Goal: Information Seeking & Learning: Compare options

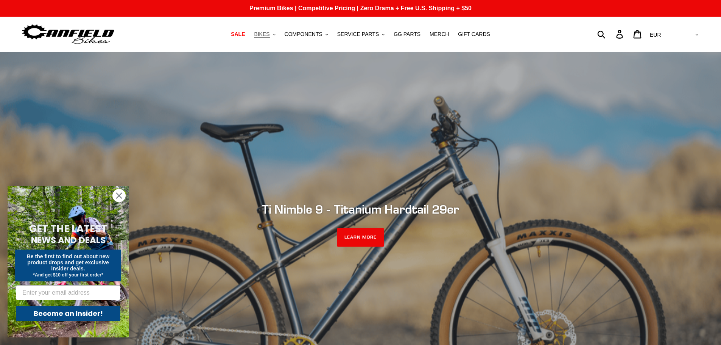
click at [269, 33] on span "BIKES" at bounding box center [262, 34] width 16 height 6
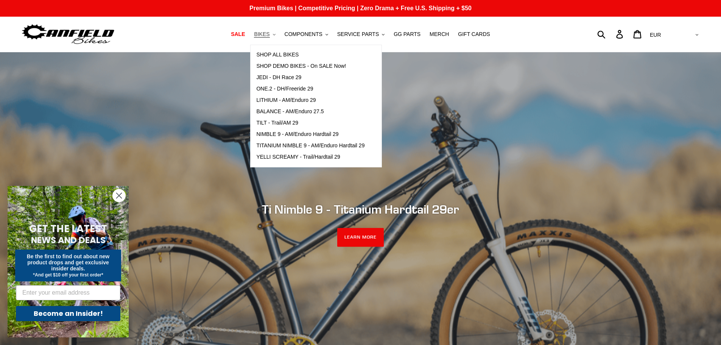
click at [269, 33] on span "BIKES" at bounding box center [262, 34] width 16 height 6
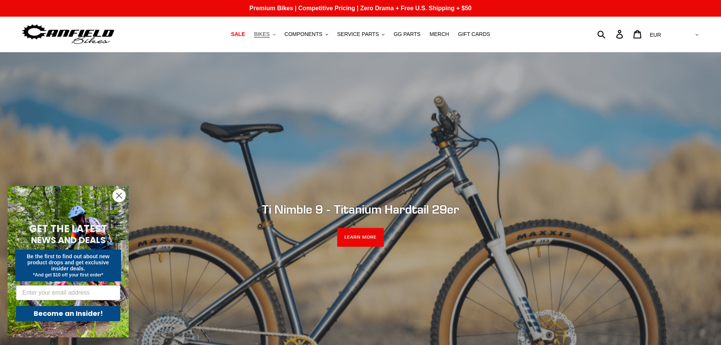
click at [269, 33] on span "BIKES" at bounding box center [262, 34] width 16 height 6
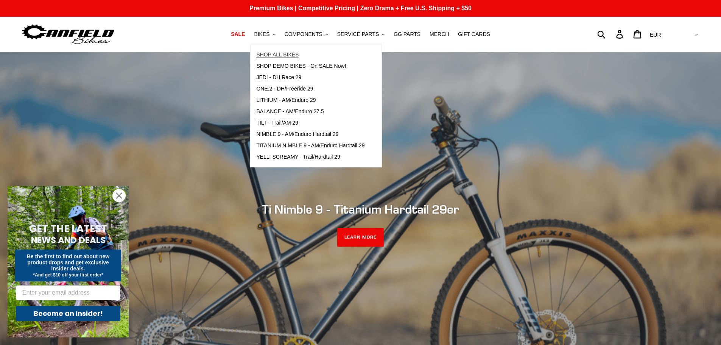
click at [268, 52] on span "SHOP ALL BIKES" at bounding box center [277, 54] width 42 height 6
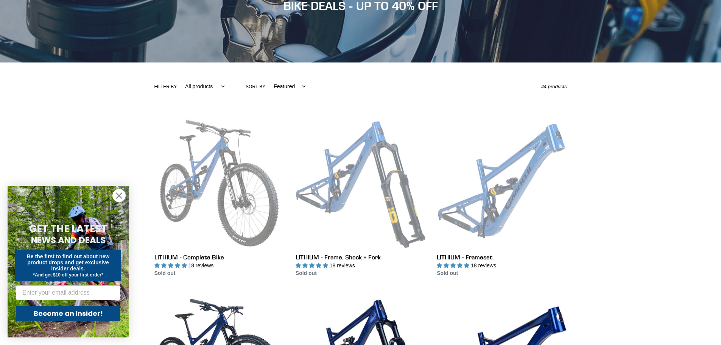
scroll to position [114, 0]
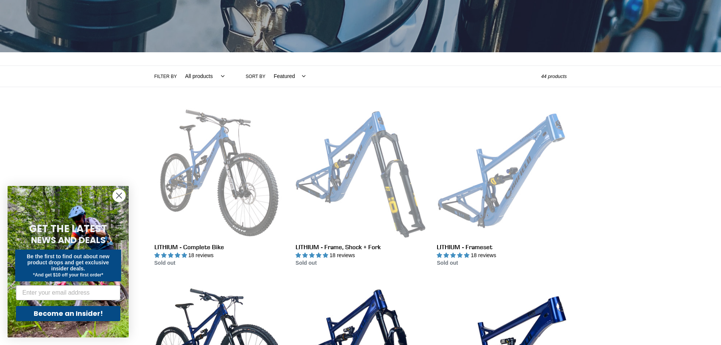
click at [119, 195] on circle "Close dialog" at bounding box center [119, 195] width 12 height 12
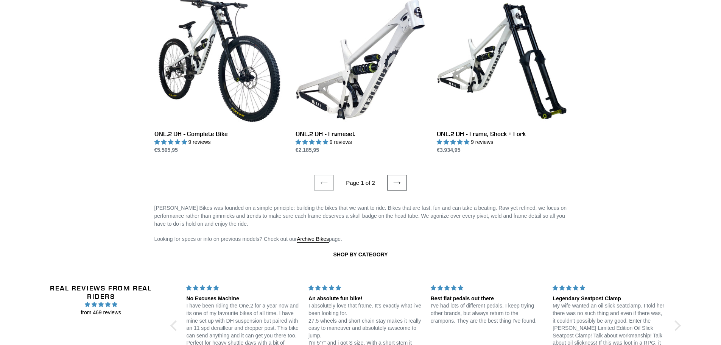
scroll to position [1438, 0]
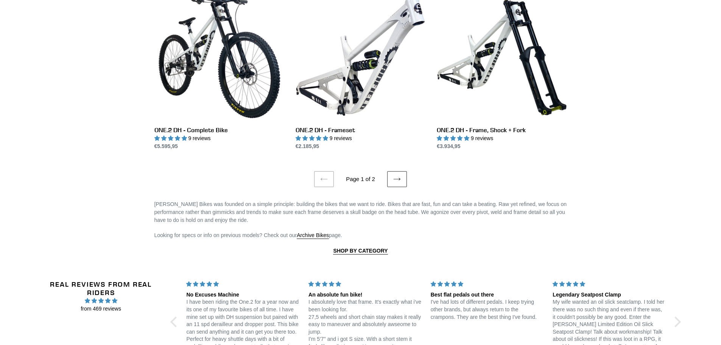
click at [391, 173] on link "Next page" at bounding box center [397, 179] width 20 height 16
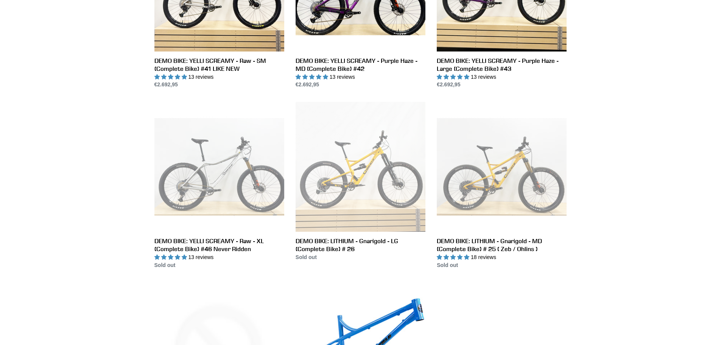
scroll to position [1173, 0]
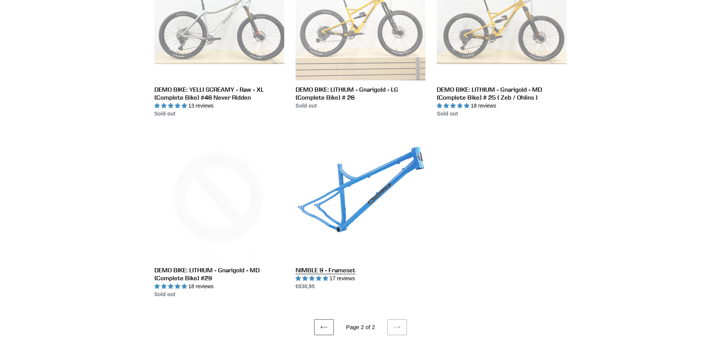
click at [343, 184] on link "NIMBLE 9 - Frameset" at bounding box center [361, 210] width 130 height 159
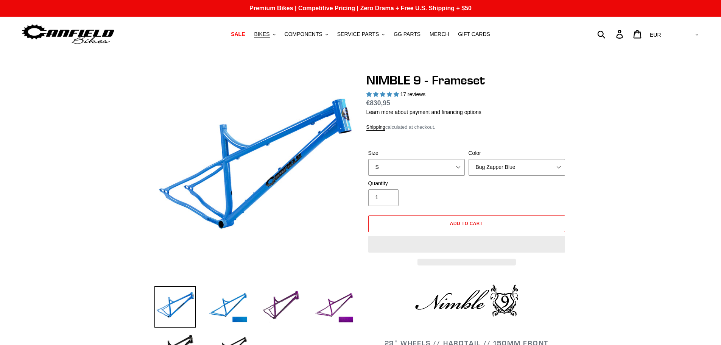
select select "highest-rating"
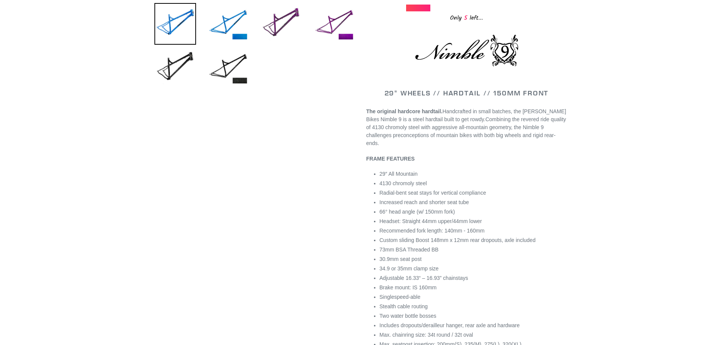
scroll to position [265, 0]
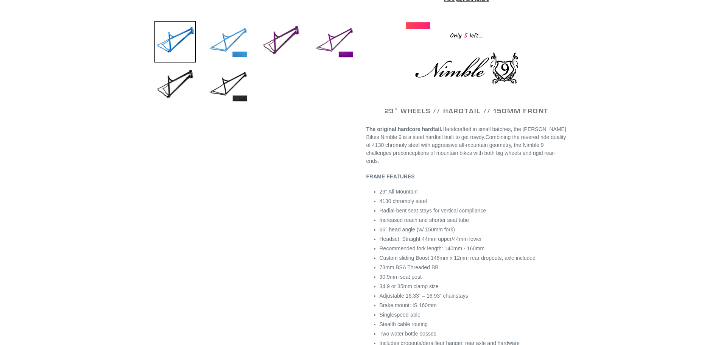
click at [218, 42] on img at bounding box center [228, 42] width 42 height 42
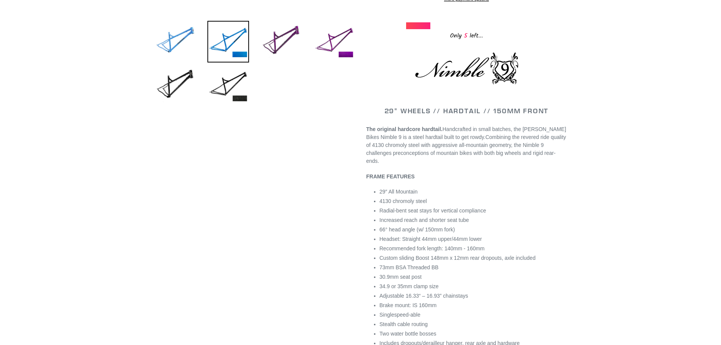
click at [174, 42] on img at bounding box center [175, 42] width 42 height 42
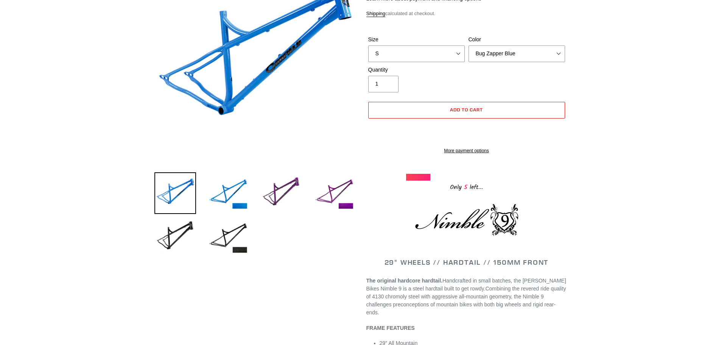
scroll to position [0, 0]
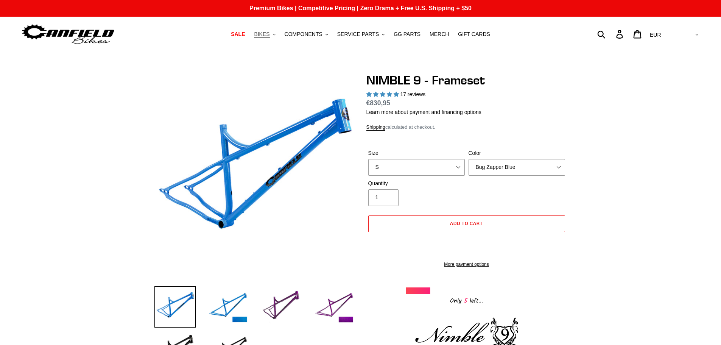
click at [269, 31] on span "BIKES" at bounding box center [262, 34] width 16 height 6
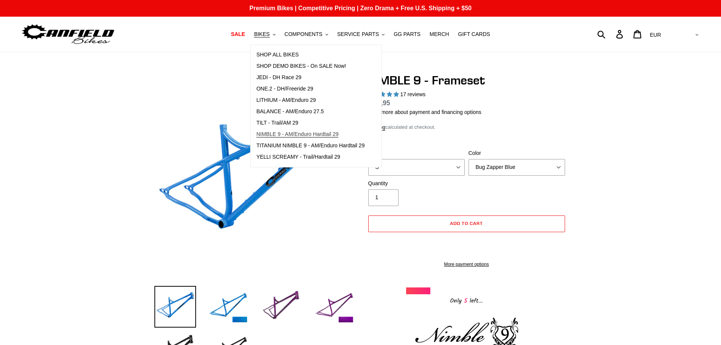
click at [293, 136] on span "NIMBLE 9 - AM/Enduro Hardtail 29" at bounding box center [297, 134] width 82 height 6
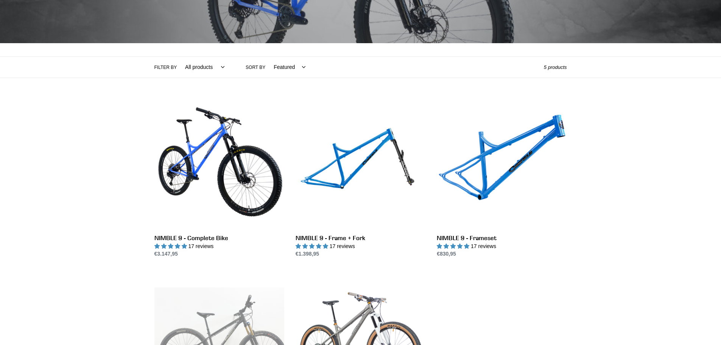
scroll to position [151, 0]
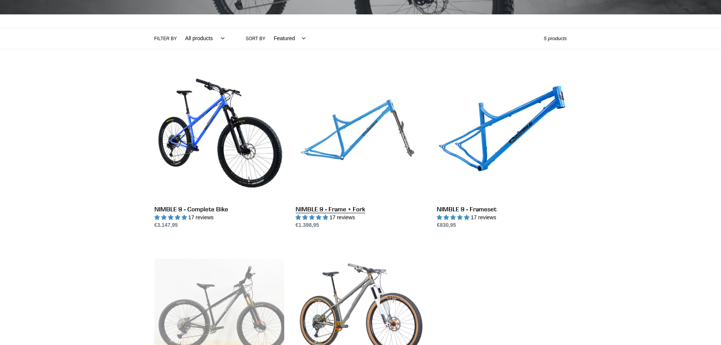
click at [347, 150] on link "NIMBLE 9 - Frame + Fork" at bounding box center [361, 149] width 130 height 159
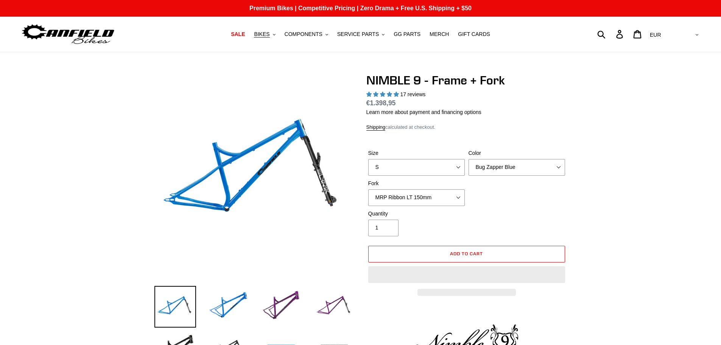
select select "highest-rating"
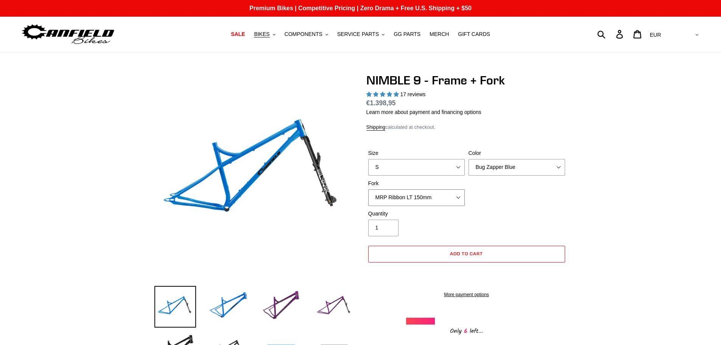
click at [410, 197] on select "MRP Ribbon LT 150mm Fox 36 Factory Grip X 150mm (Special Order) RockShox Lyrik …" at bounding box center [416, 197] width 97 height 17
select select "Fox 36 SL Factory Grip X 140mm"
click at [368, 189] on select "MRP Ribbon LT 150mm Fox 36 Factory Grip X 150mm (Special Order) RockShox Lyrik …" at bounding box center [416, 197] width 97 height 17
click at [269, 35] on span "BIKES" at bounding box center [262, 34] width 16 height 6
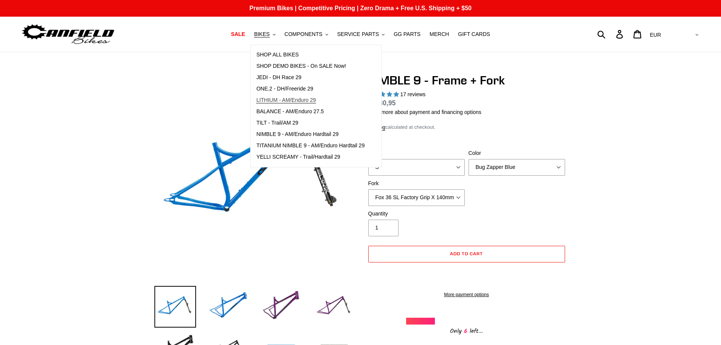
click at [281, 104] on link "LITHIUM - AM/Enduro 29" at bounding box center [311, 100] width 120 height 11
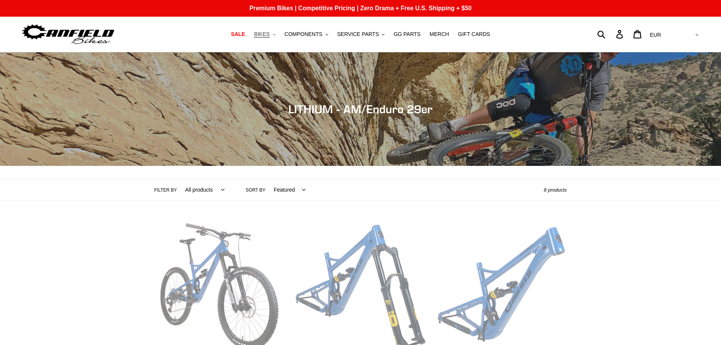
click at [268, 36] on span "BIKES" at bounding box center [262, 34] width 16 height 6
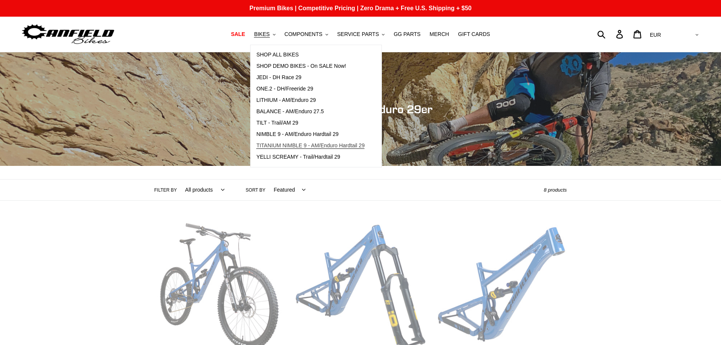
click at [290, 146] on span "TITANIUM NIMBLE 9 - AM/Enduro Hardtail 29" at bounding box center [310, 145] width 108 height 6
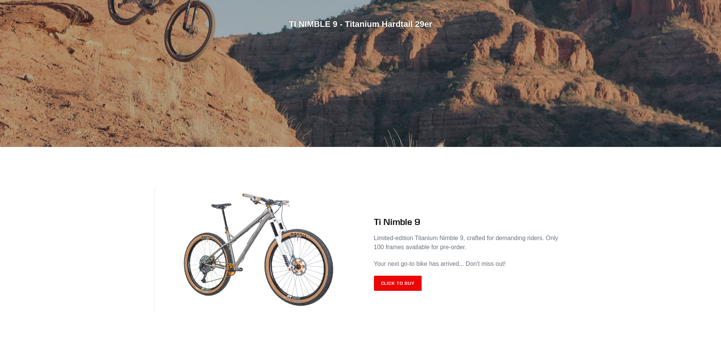
scroll to position [265, 0]
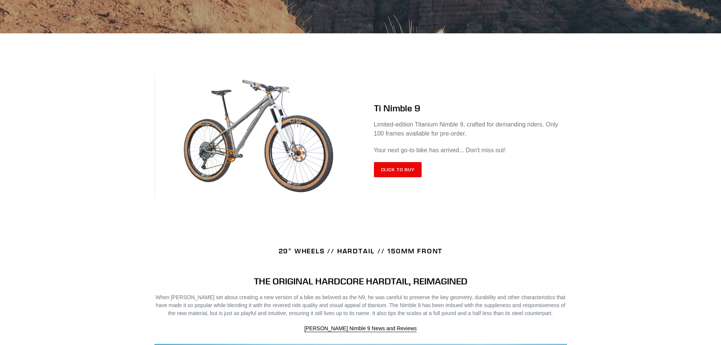
click at [208, 159] on img at bounding box center [257, 136] width 206 height 123
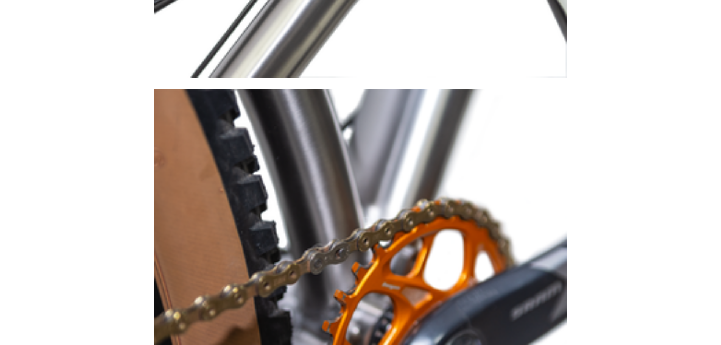
scroll to position [2612, 0]
